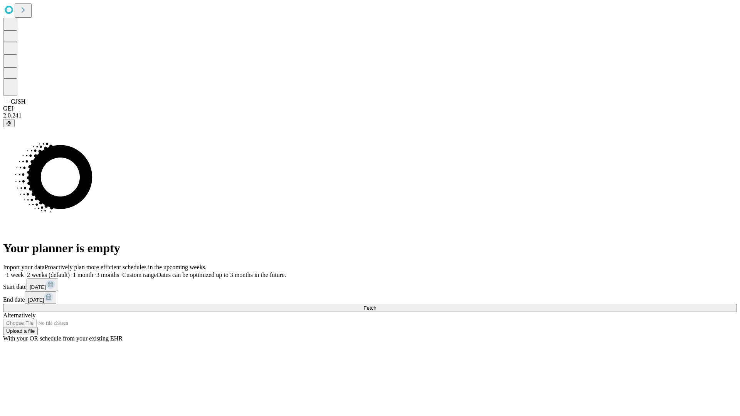
click at [376, 305] on span "Fetch" at bounding box center [369, 308] width 13 height 6
